Goal: Information Seeking & Learning: Compare options

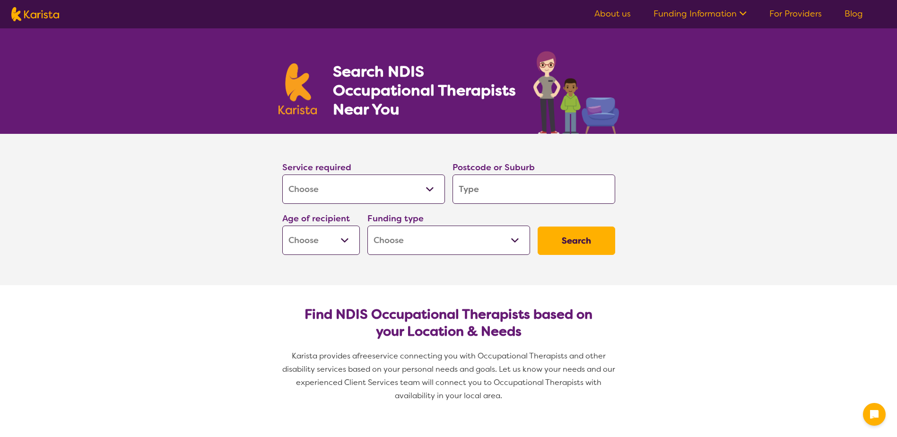
select select "[MEDICAL_DATA]"
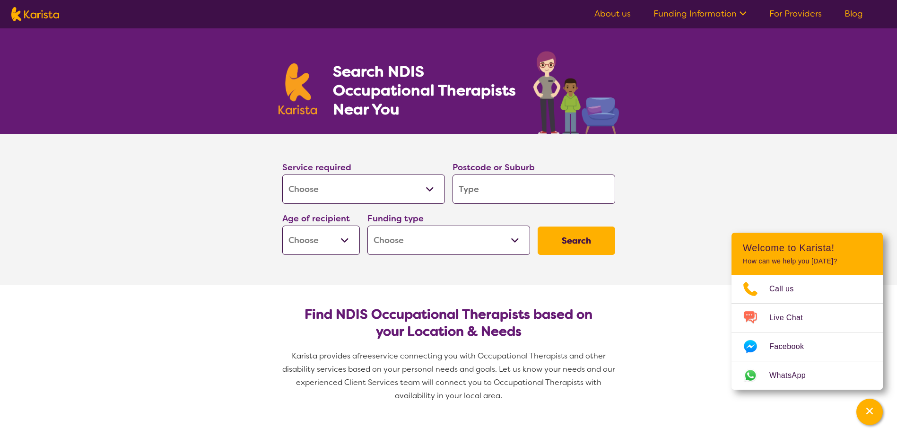
click at [495, 193] on input "search" at bounding box center [534, 188] width 163 height 29
type input "3"
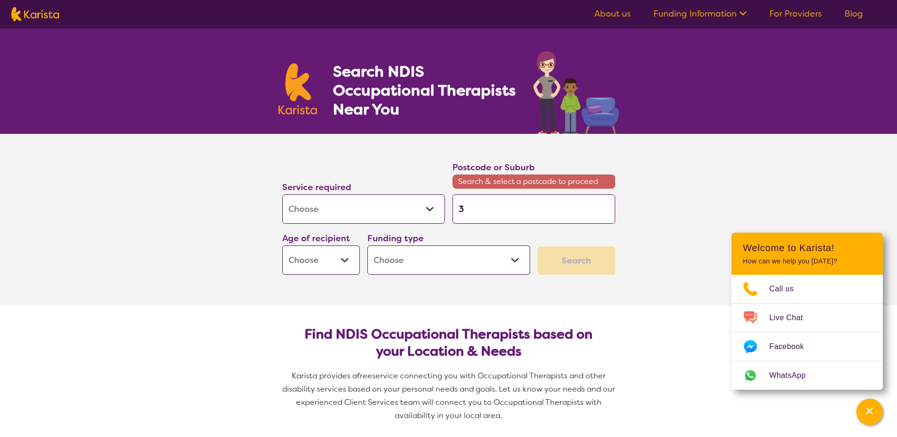
type input "34"
type input "342"
type input "3429"
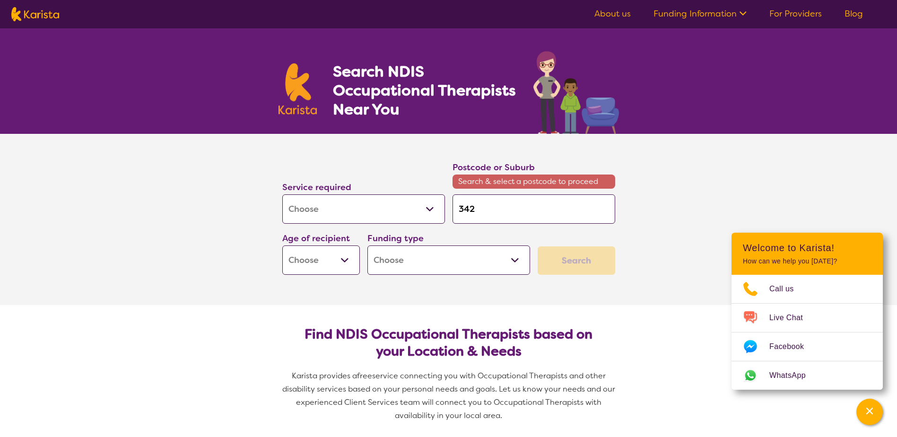
type input "3429"
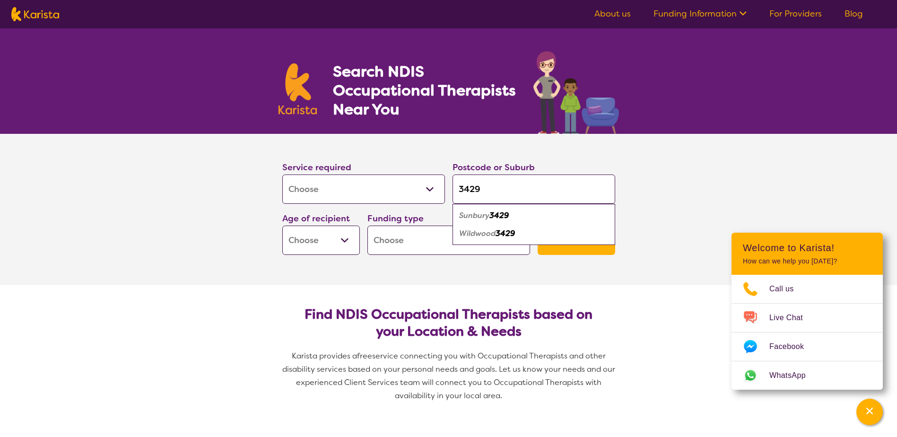
type input "3429"
click at [497, 218] on em "3429" at bounding box center [498, 215] width 19 height 10
click at [413, 235] on select "Home Care Package (HCP) National Disability Insurance Scheme (NDIS) I don't know" at bounding box center [448, 240] width 163 height 29
select select "NDIS"
click at [367, 226] on select "Home Care Package (HCP) National Disability Insurance Scheme (NDIS) I don't know" at bounding box center [448, 240] width 163 height 29
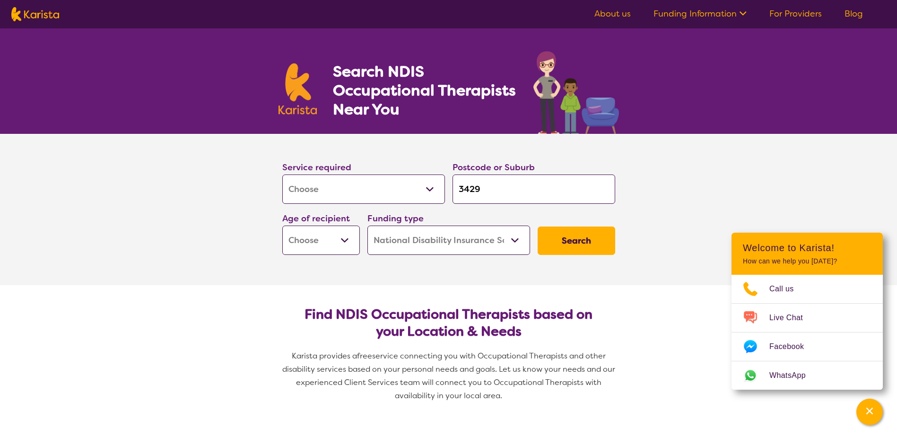
select select "NDIS"
click at [342, 240] on select "Early Childhood - 0 to 9 Child - 10 to 11 Adolescent - 12 to 17 Adult - 18 to 6…" at bounding box center [321, 240] width 78 height 29
select select "AS"
click at [282, 226] on select "Early Childhood - 0 to 9 Child - 10 to 11 Adolescent - 12 to 17 Adult - 18 to 6…" at bounding box center [321, 240] width 78 height 29
select select "AS"
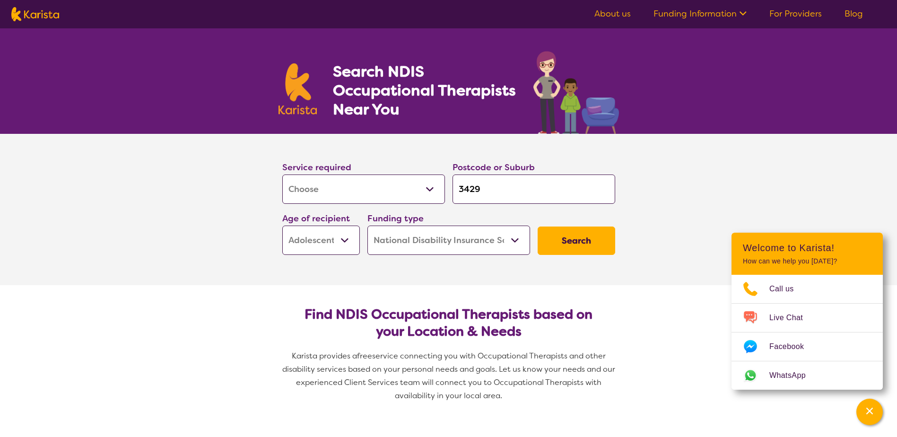
click at [582, 240] on button "Search" at bounding box center [577, 241] width 78 height 28
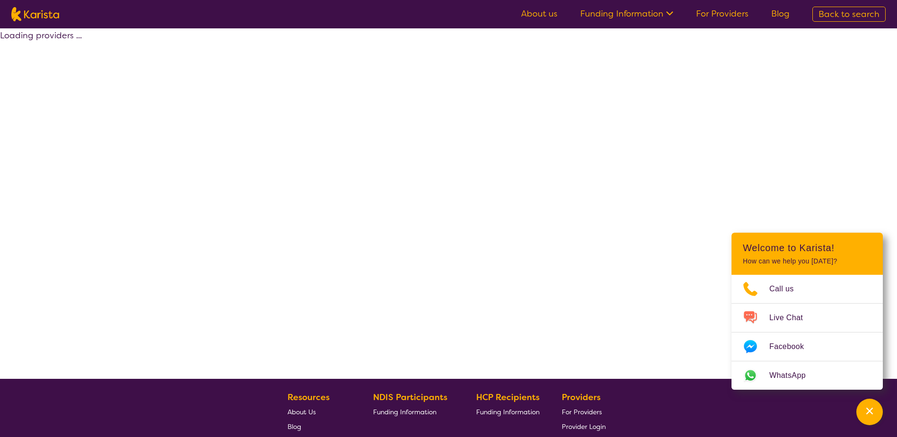
select select "by_score"
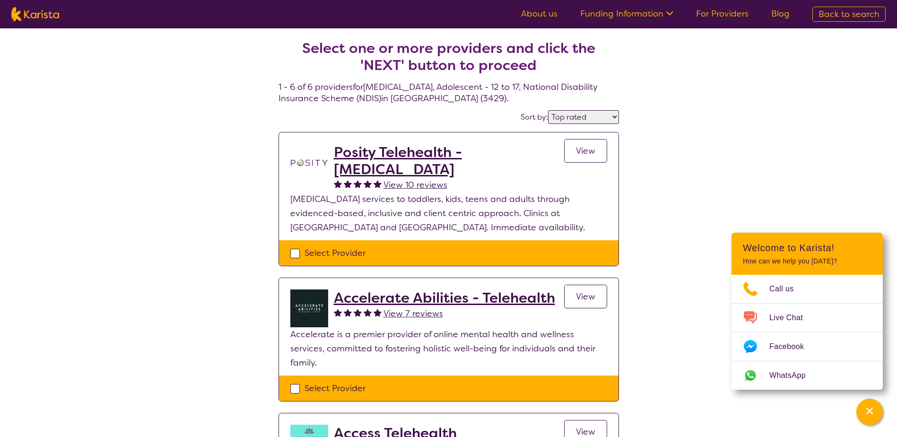
click at [391, 150] on h2 "Posity Telehealth - [MEDICAL_DATA]" at bounding box center [449, 161] width 230 height 34
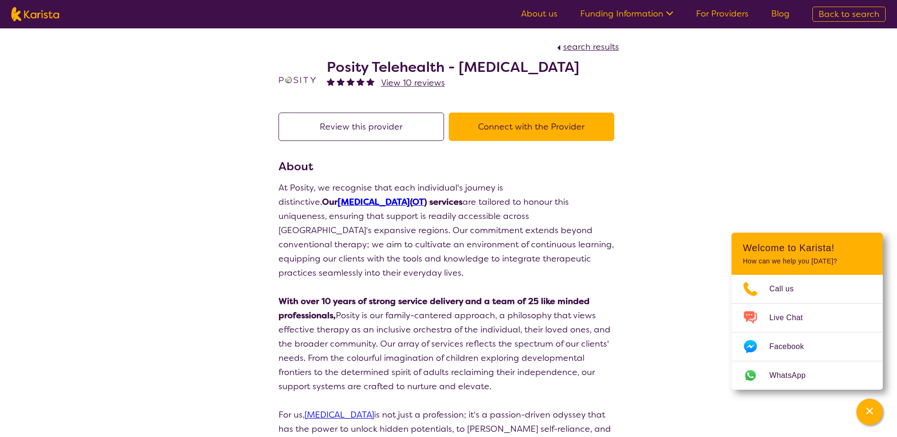
select select "by_score"
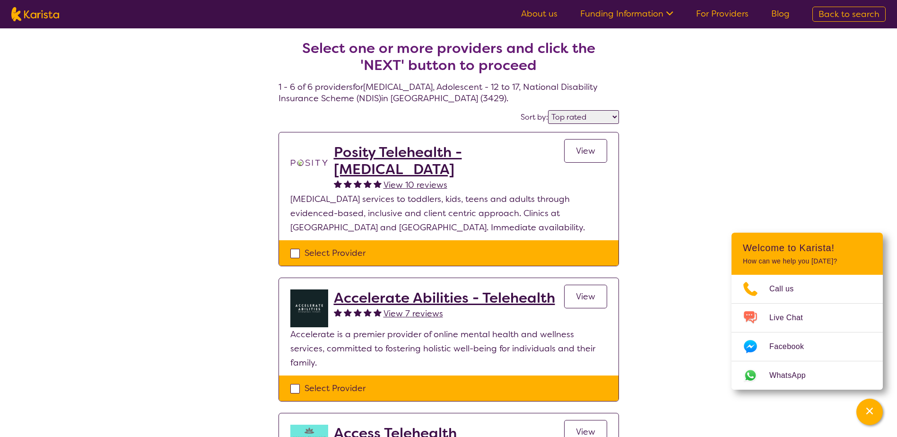
click at [391, 300] on h2 "Accelerate Abilities - Telehealth" at bounding box center [444, 297] width 221 height 17
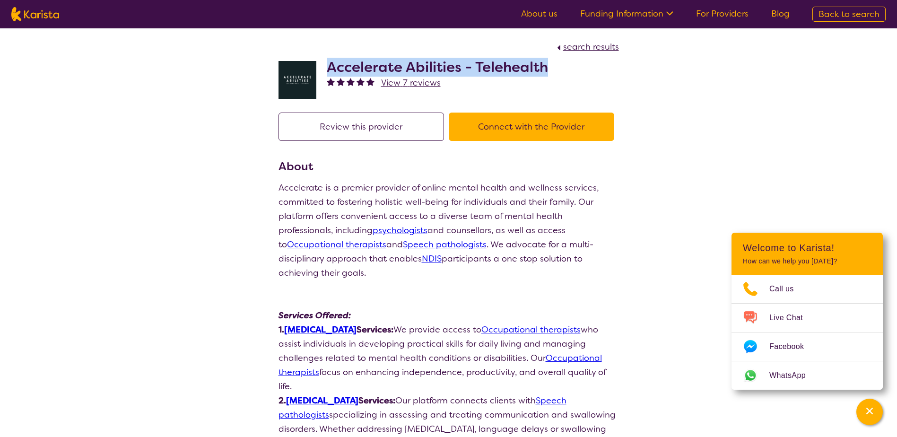
drag, startPoint x: 547, startPoint y: 67, endPoint x: 331, endPoint y: 68, distance: 216.6
click at [331, 68] on h2 "Accelerate Abilities - Telehealth" at bounding box center [437, 67] width 221 height 17
select select "by_score"
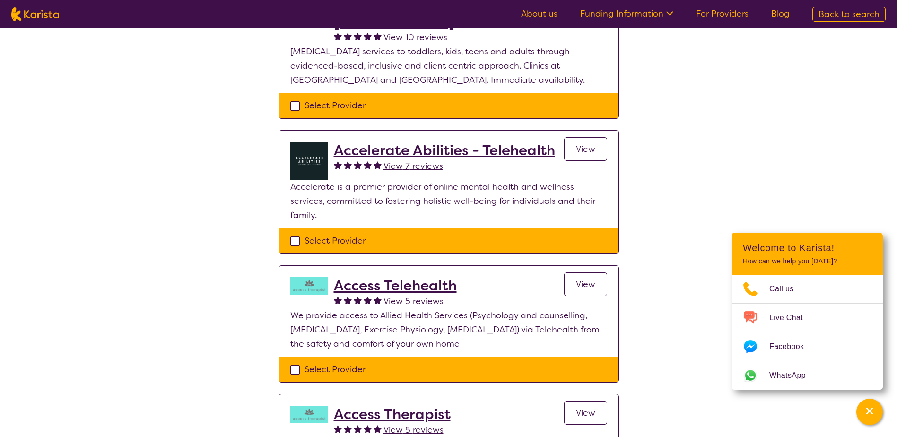
scroll to position [236, 0]
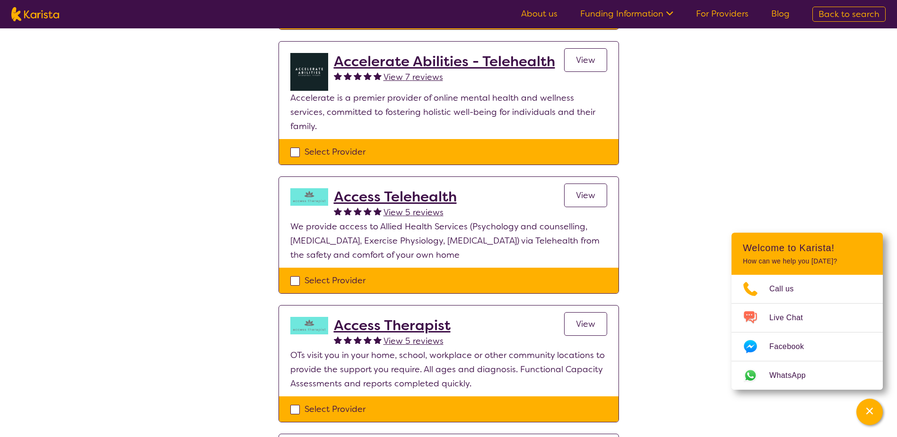
click at [387, 188] on h2 "Access Telehealth" at bounding box center [395, 196] width 123 height 17
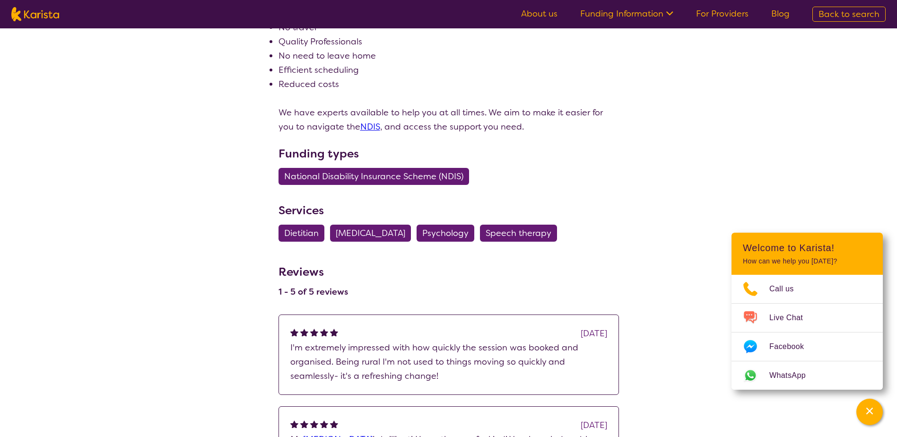
scroll to position [236, 0]
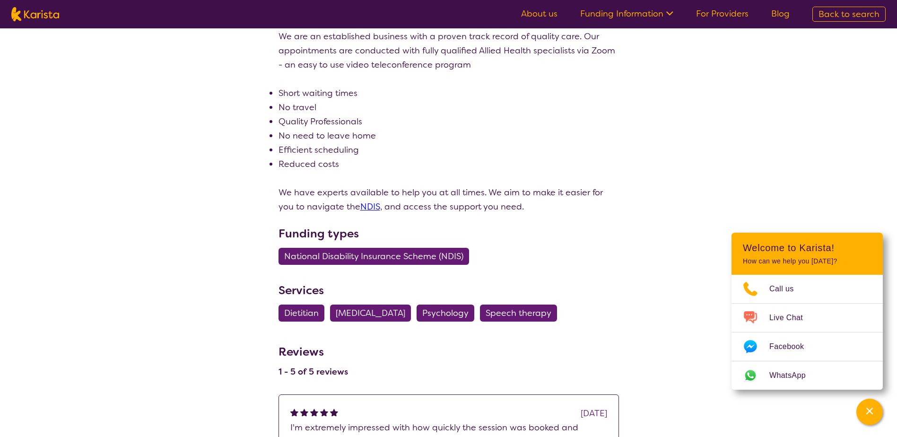
select select "by_score"
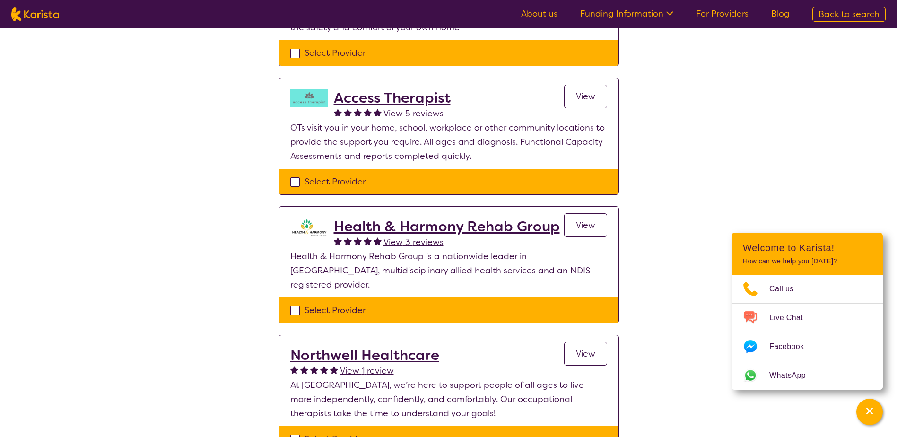
scroll to position [473, 0]
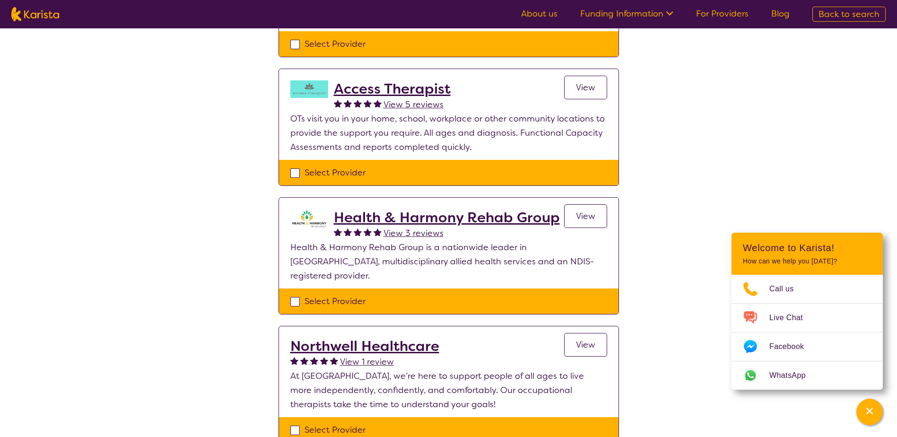
click at [386, 338] on h2 "Northwell Healthcare" at bounding box center [364, 346] width 149 height 17
